Goal: Task Accomplishment & Management: Complete application form

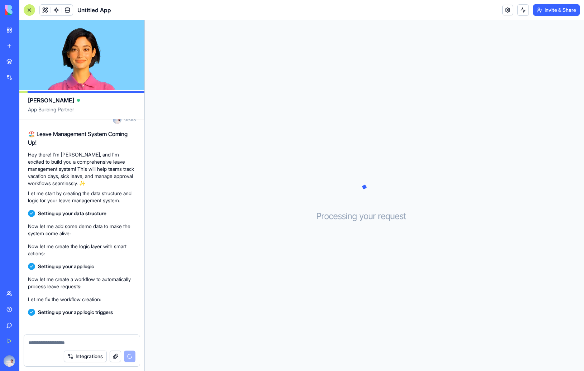
scroll to position [44, 0]
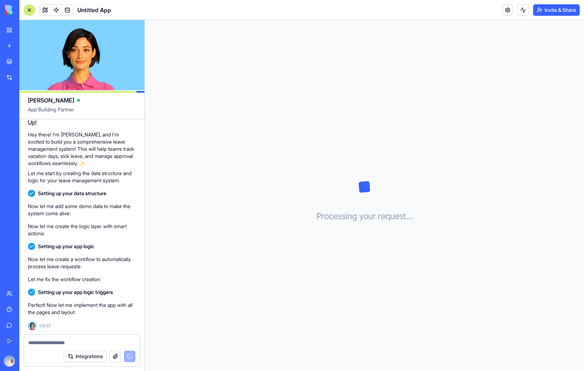
click at [236, 217] on div "Processing your request . . ." at bounding box center [364, 195] width 439 height 351
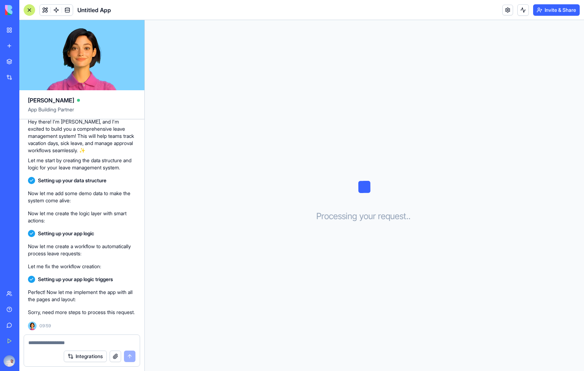
click at [78, 58] on video at bounding box center [81, 55] width 125 height 70
click at [80, 57] on video at bounding box center [81, 55] width 125 height 70
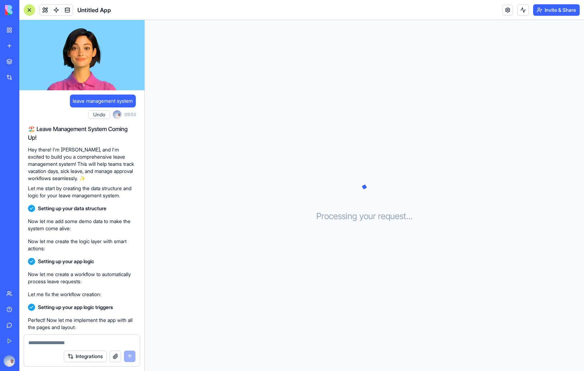
scroll to position [35, 0]
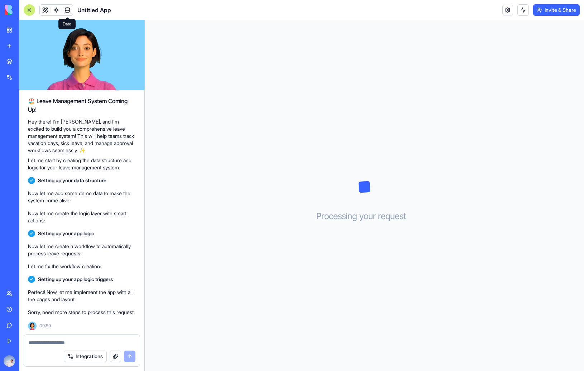
click at [72, 9] on span at bounding box center [67, 10] width 20 height 20
click at [68, 10] on link at bounding box center [67, 10] width 11 height 11
click at [40, 13] on button at bounding box center [45, 10] width 11 height 11
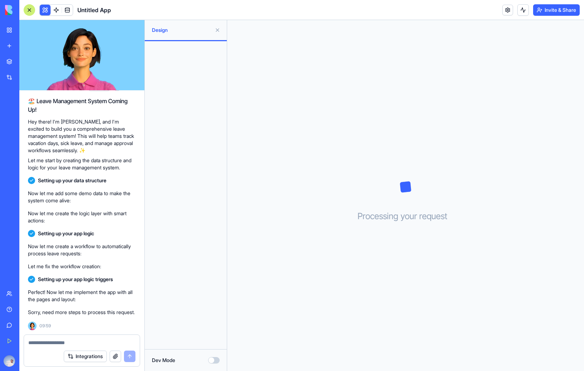
click at [174, 150] on div at bounding box center [186, 195] width 82 height 308
click at [56, 12] on span at bounding box center [56, 10] width 20 height 20
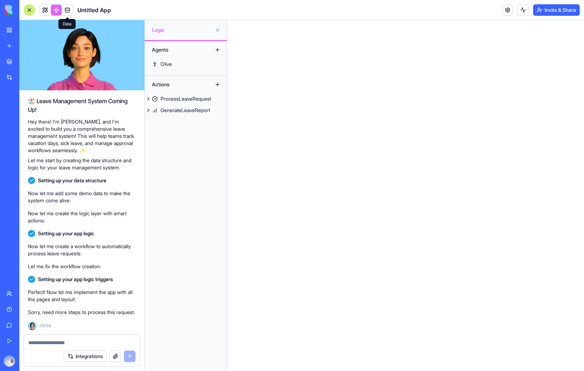
click at [66, 11] on link at bounding box center [67, 10] width 11 height 11
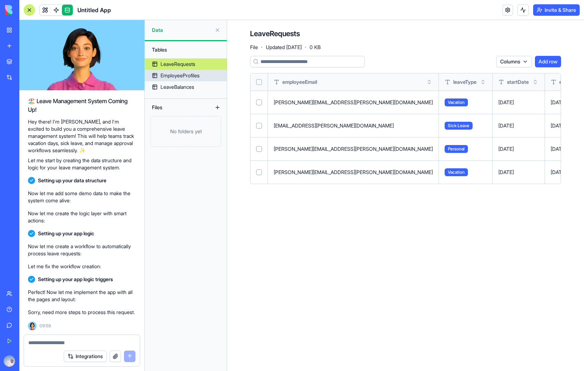
click at [178, 77] on div "EmployeeProfiles" at bounding box center [179, 75] width 39 height 7
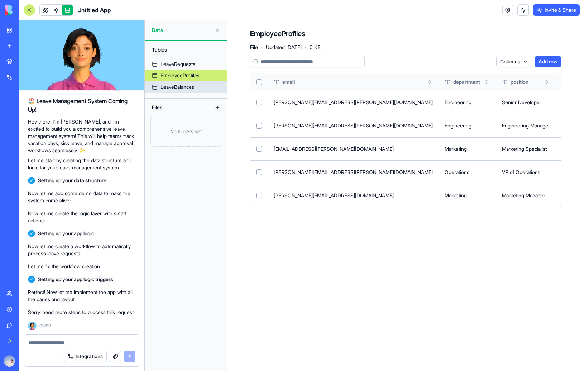
click at [179, 90] on div "LeaveBalances" at bounding box center [177, 86] width 34 height 7
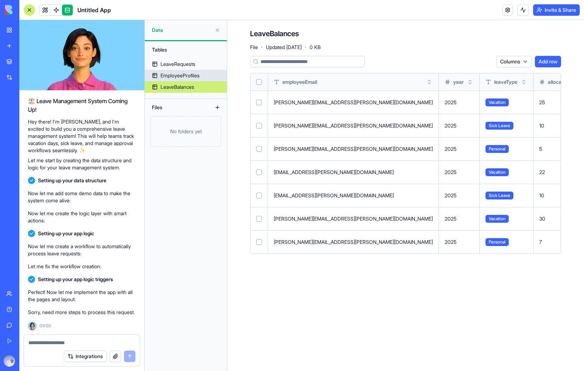
click at [174, 71] on link "EmployeeProfiles" at bounding box center [186, 75] width 82 height 11
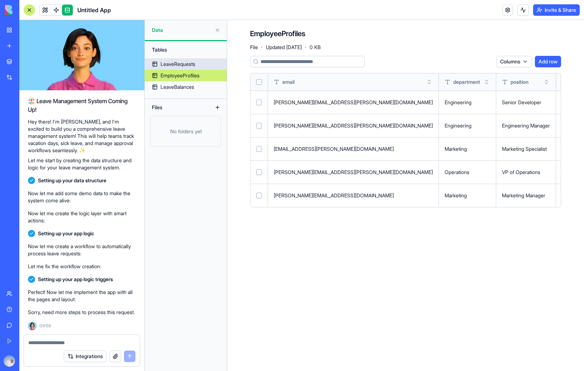
click at [171, 62] on div "LeaveRequests" at bounding box center [177, 64] width 35 height 7
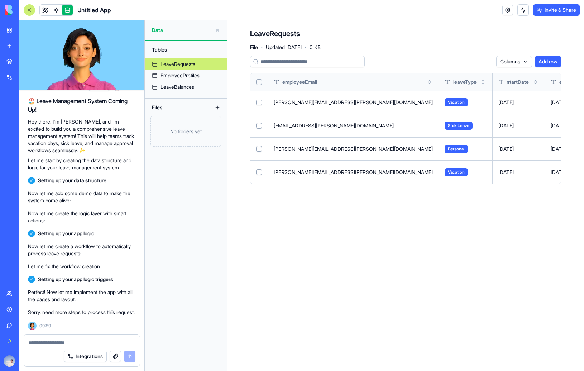
click at [239, 146] on div "LeaveRequests File · Updated [DATE] · 0 KB Columns Add row employeeEmail leaveT…" at bounding box center [405, 109] width 357 height 178
click at [217, 30] on button at bounding box center [217, 29] width 11 height 11
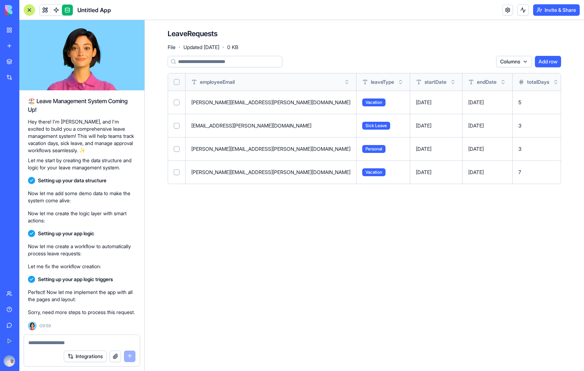
click at [319, 232] on main "LeaveRequests File · Updated [DATE] · 0 KB Columns Add row employeeEmail leaveT…" at bounding box center [364, 195] width 439 height 351
click at [70, 10] on link at bounding box center [67, 10] width 11 height 11
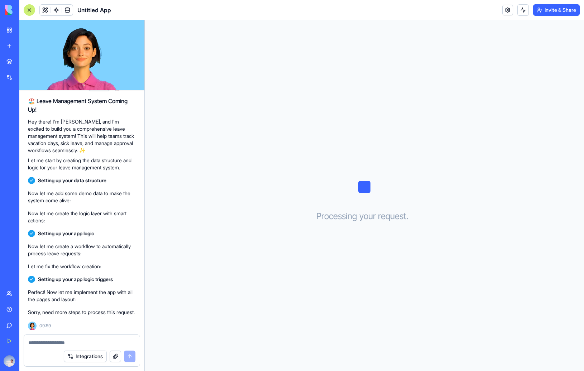
click at [202, 188] on div "Processing your request . . ." at bounding box center [364, 195] width 439 height 351
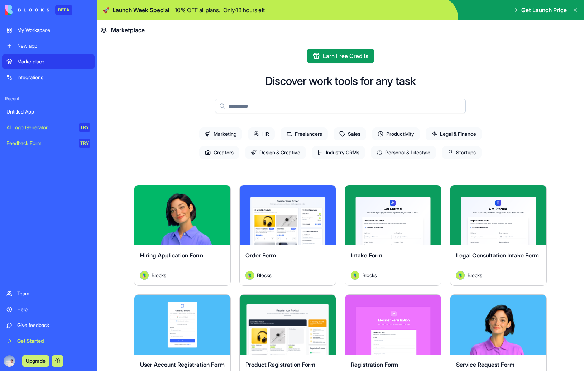
click at [257, 135] on span "HR" at bounding box center [261, 133] width 27 height 13
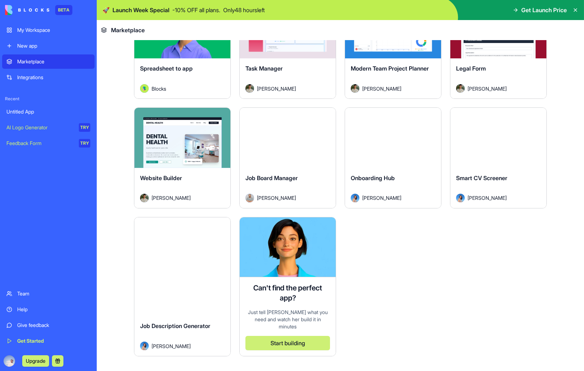
scroll to position [183, 0]
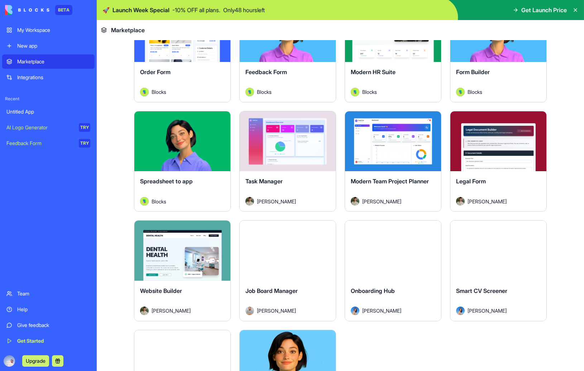
click at [395, 248] on button "Explore" at bounding box center [393, 251] width 54 height 14
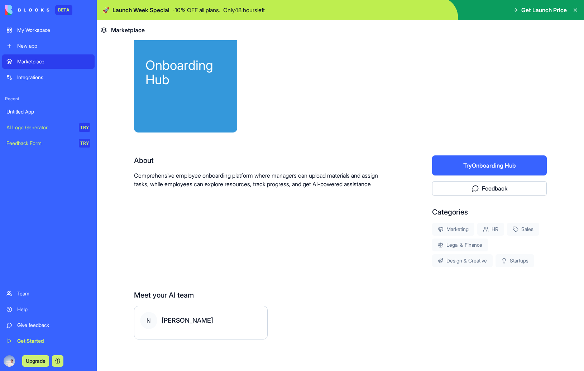
scroll to position [31, 0]
click at [498, 164] on button "Try Onboarding Hub" at bounding box center [489, 165] width 115 height 20
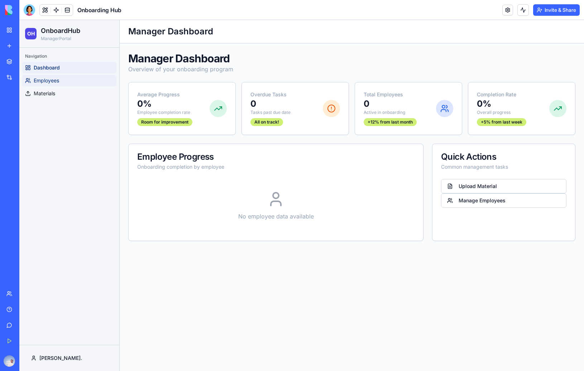
click at [54, 77] on span "Employees" at bounding box center [46, 80] width 25 height 7
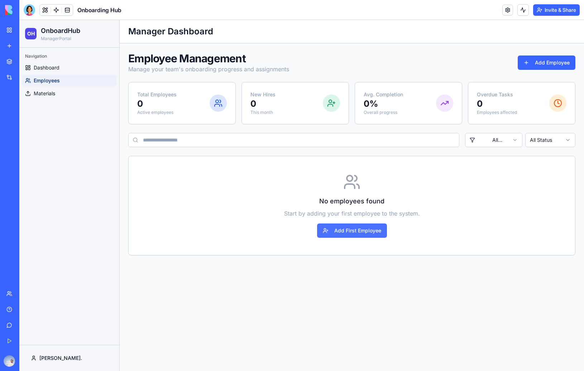
click at [348, 232] on button "Add First Employee" at bounding box center [352, 230] width 70 height 14
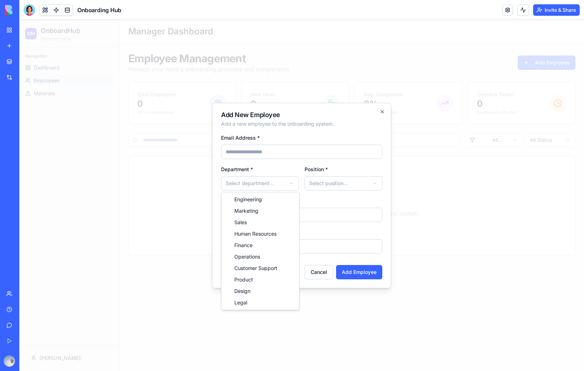
click at [278, 180] on body "**********" at bounding box center [301, 195] width 564 height 351
click at [348, 178] on body "**********" at bounding box center [301, 195] width 564 height 351
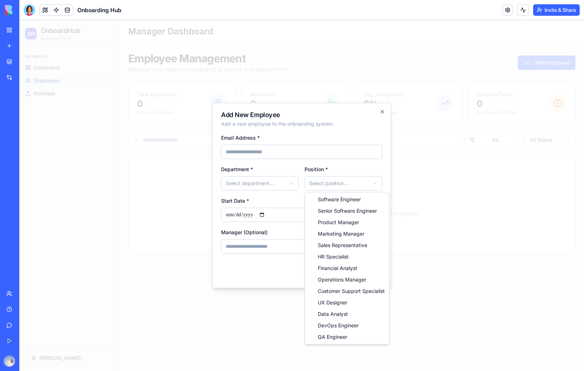
click at [348, 178] on body "**********" at bounding box center [301, 195] width 564 height 351
click at [343, 170] on body "**********" at bounding box center [301, 195] width 564 height 351
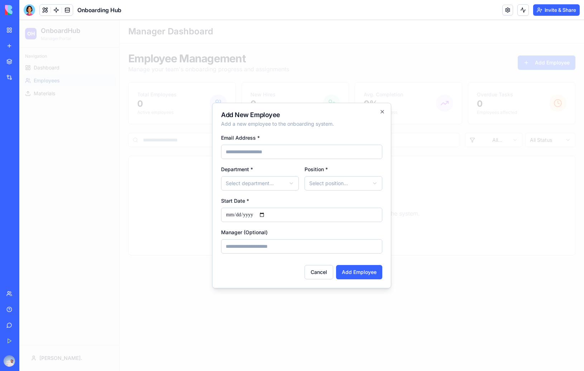
click at [252, 261] on div "Cancel Add Employee" at bounding box center [301, 269] width 161 height 20
click at [254, 253] on input "Manager (Optional)" at bounding box center [301, 246] width 161 height 14
click at [269, 235] on div "Manager (Optional)" at bounding box center [301, 241] width 161 height 26
click at [320, 276] on button "Cancel" at bounding box center [318, 272] width 29 height 14
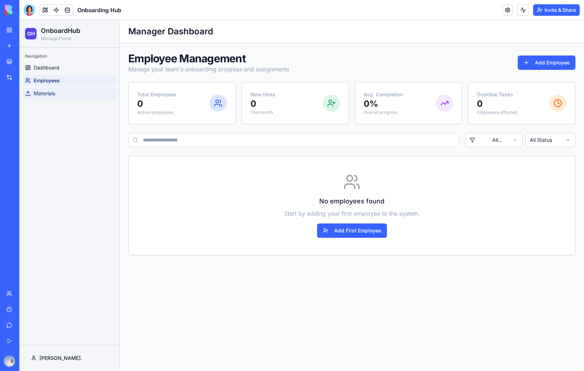
click at [50, 91] on span "Materials" at bounding box center [44, 93] width 21 height 7
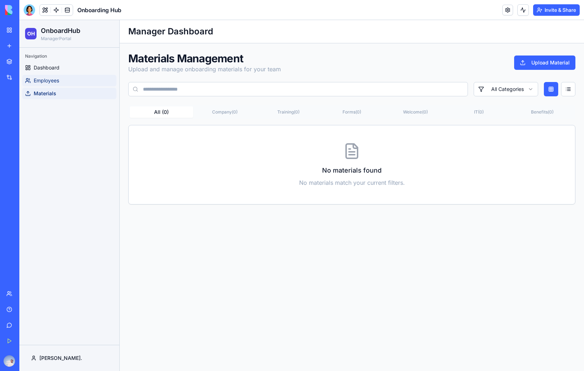
click at [48, 82] on span "Employees" at bounding box center [46, 80] width 25 height 7
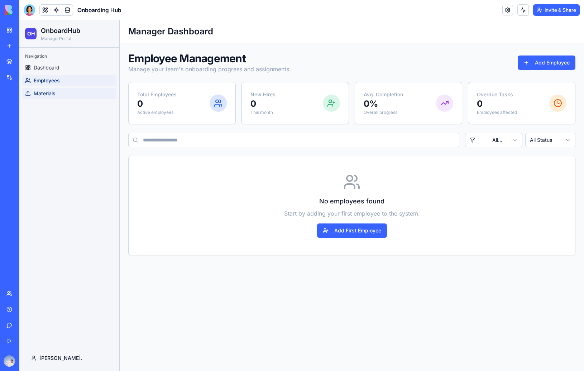
click at [50, 90] on span "Materials" at bounding box center [44, 93] width 21 height 7
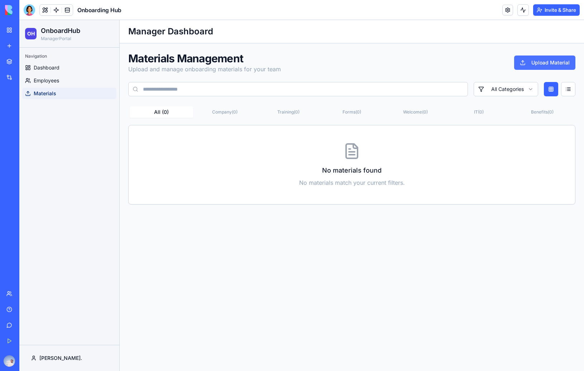
click at [534, 69] on button "Upload Material" at bounding box center [544, 63] width 61 height 14
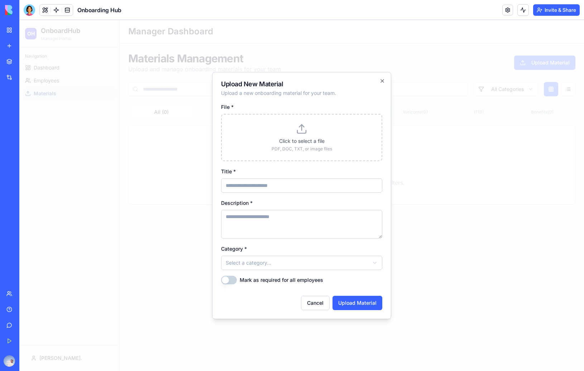
click at [313, 187] on input "Title *" at bounding box center [301, 185] width 161 height 14
click at [300, 229] on textarea "Description *" at bounding box center [301, 224] width 161 height 29
click at [297, 256] on body "**********" at bounding box center [301, 195] width 564 height 351
click at [149, 220] on div at bounding box center [301, 195] width 564 height 351
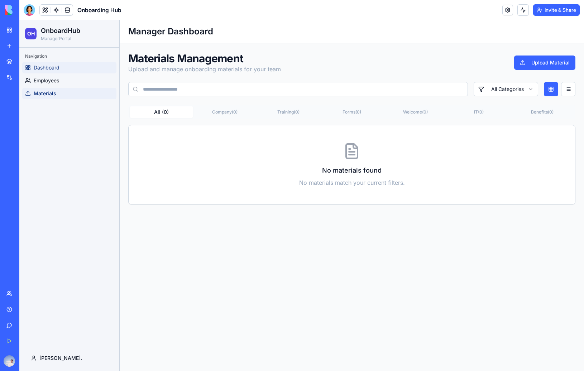
click at [51, 62] on link "Dashboard" at bounding box center [69, 67] width 94 height 11
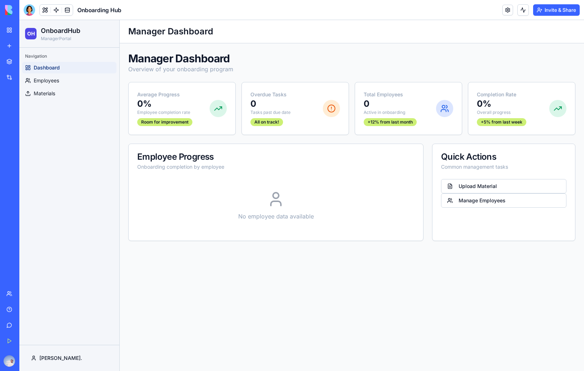
click at [267, 176] on div "Employee Progress Onboarding completion by employee" at bounding box center [276, 161] width 294 height 35
click at [52, 357] on html "OH OnboardHub Manager Portal Navigation Dashboard Employees Materials Adish. To…" at bounding box center [301, 195] width 564 height 351
click at [70, 325] on div "Adish. Madhu adish.madhu@gmail.com Sign Out" at bounding box center [73, 337] width 80 height 47
click at [186, 299] on html "OH OnboardHub Manager Portal Navigation Dashboard Employees Materials Adish. To…" at bounding box center [301, 195] width 564 height 351
click at [58, 360] on html "OH OnboardHub Manager Portal Navigation Dashboard Employees Materials Adish. To…" at bounding box center [301, 195] width 564 height 351
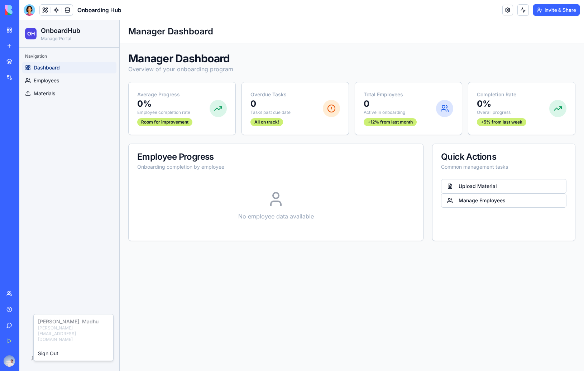
click at [206, 321] on html "OH OnboardHub Manager Portal Navigation Dashboard Employees Materials Adish. To…" at bounding box center [301, 195] width 564 height 351
click at [295, 323] on main "Toggle Sidebar Manager Dashboard Manager Dashboard Overview of your onboarding …" at bounding box center [352, 195] width 464 height 351
